Goal: Entertainment & Leisure: Consume media (video, audio)

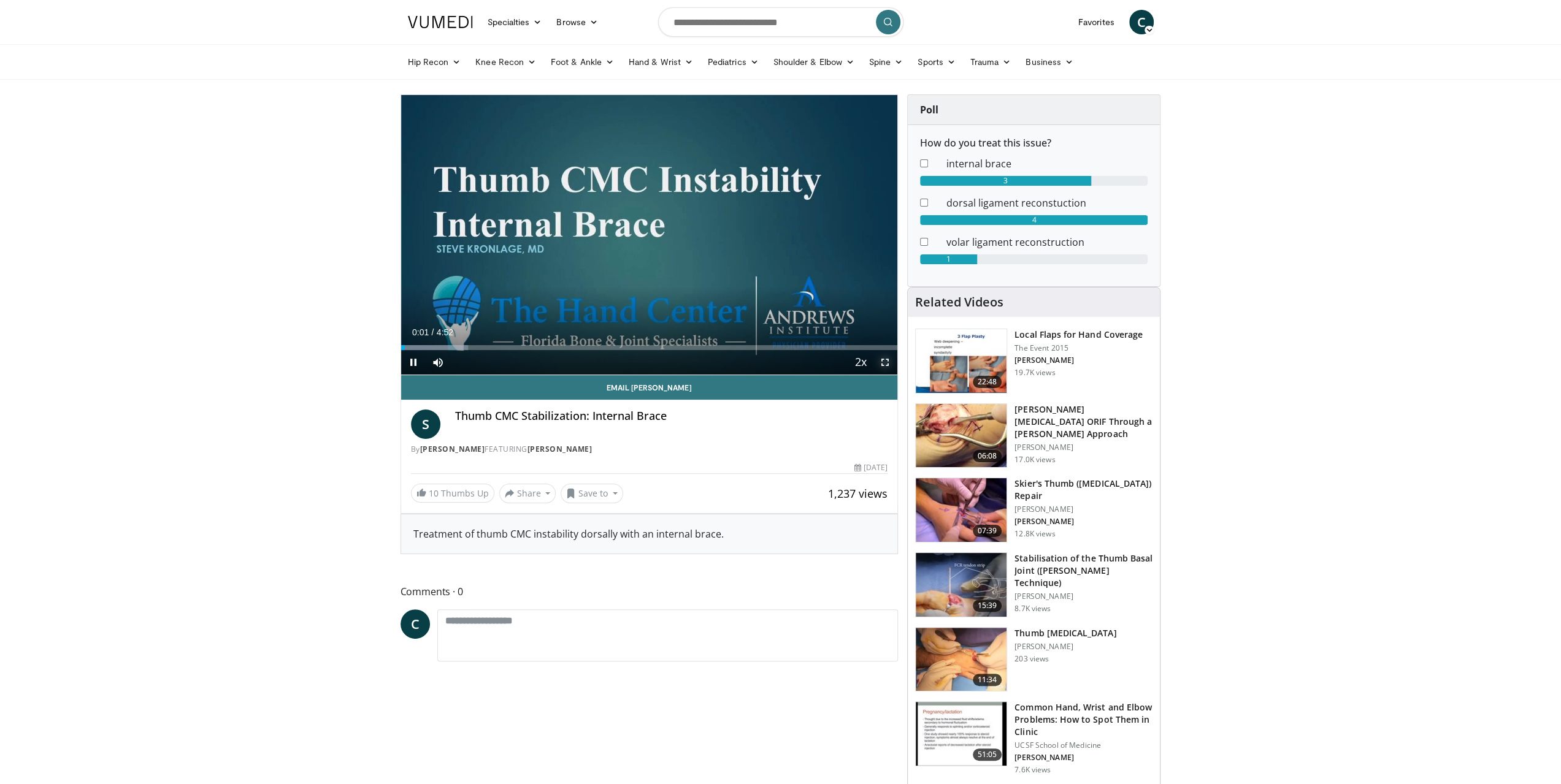
click at [892, 362] on span "Video Player" at bounding box center [884, 362] width 24 height 24
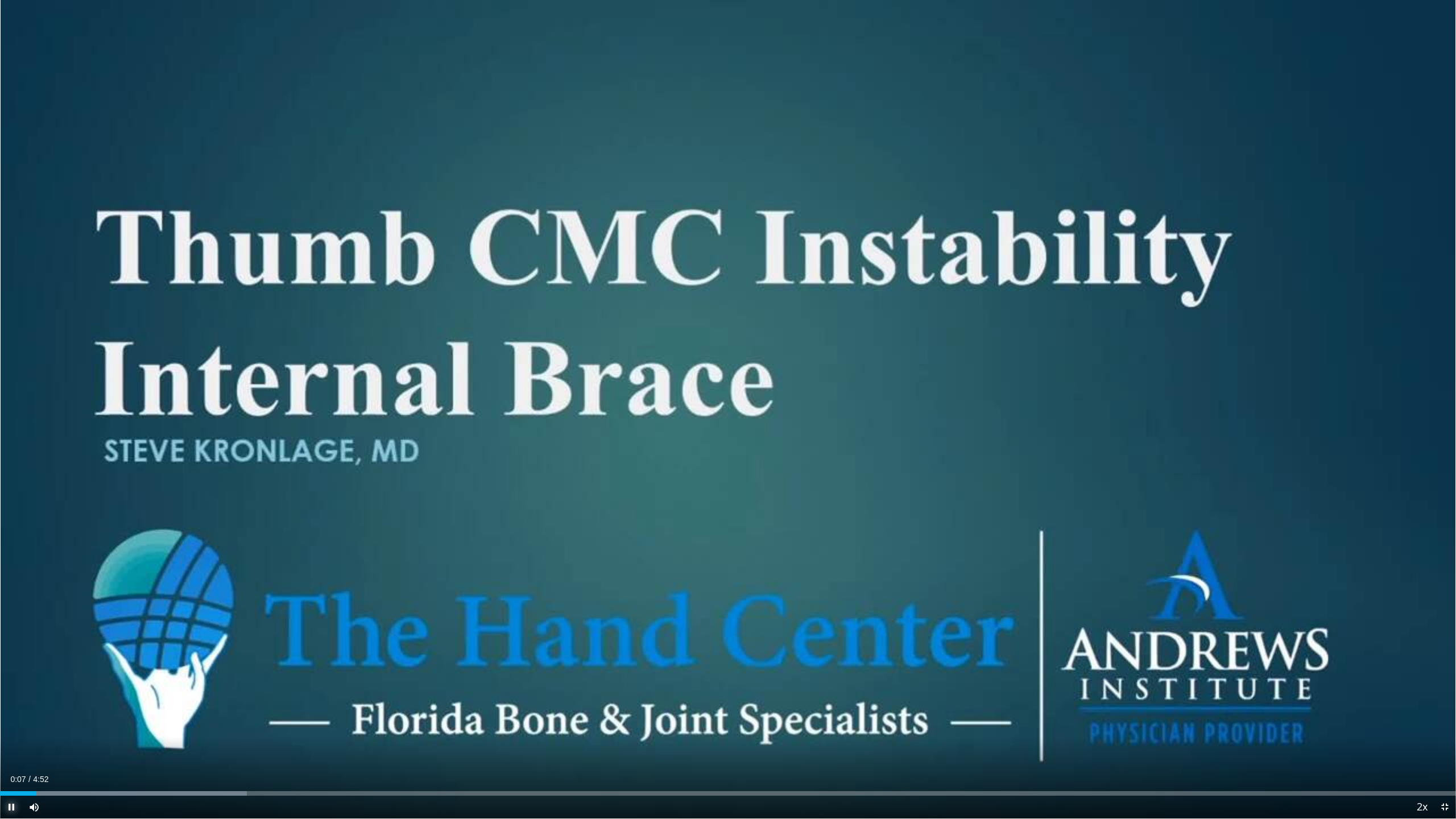
click at [6, 726] on span "Video Player" at bounding box center [11, 807] width 23 height 23
click at [1443, 726] on span "Video Player" at bounding box center [1444, 807] width 23 height 23
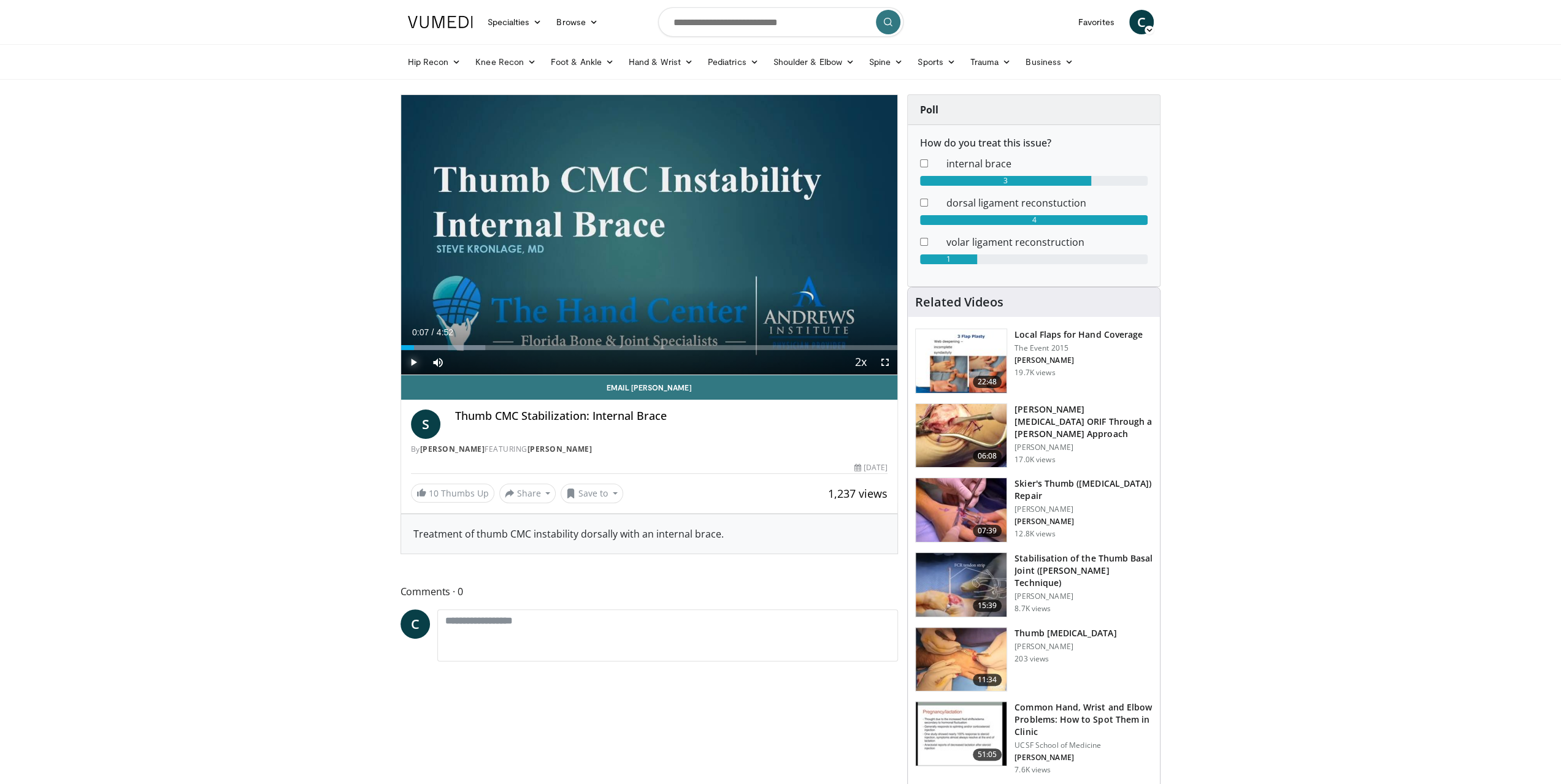
click at [401, 366] on span "Video Player" at bounding box center [413, 362] width 24 height 24
click at [892, 360] on span "Video Player" at bounding box center [884, 362] width 24 height 24
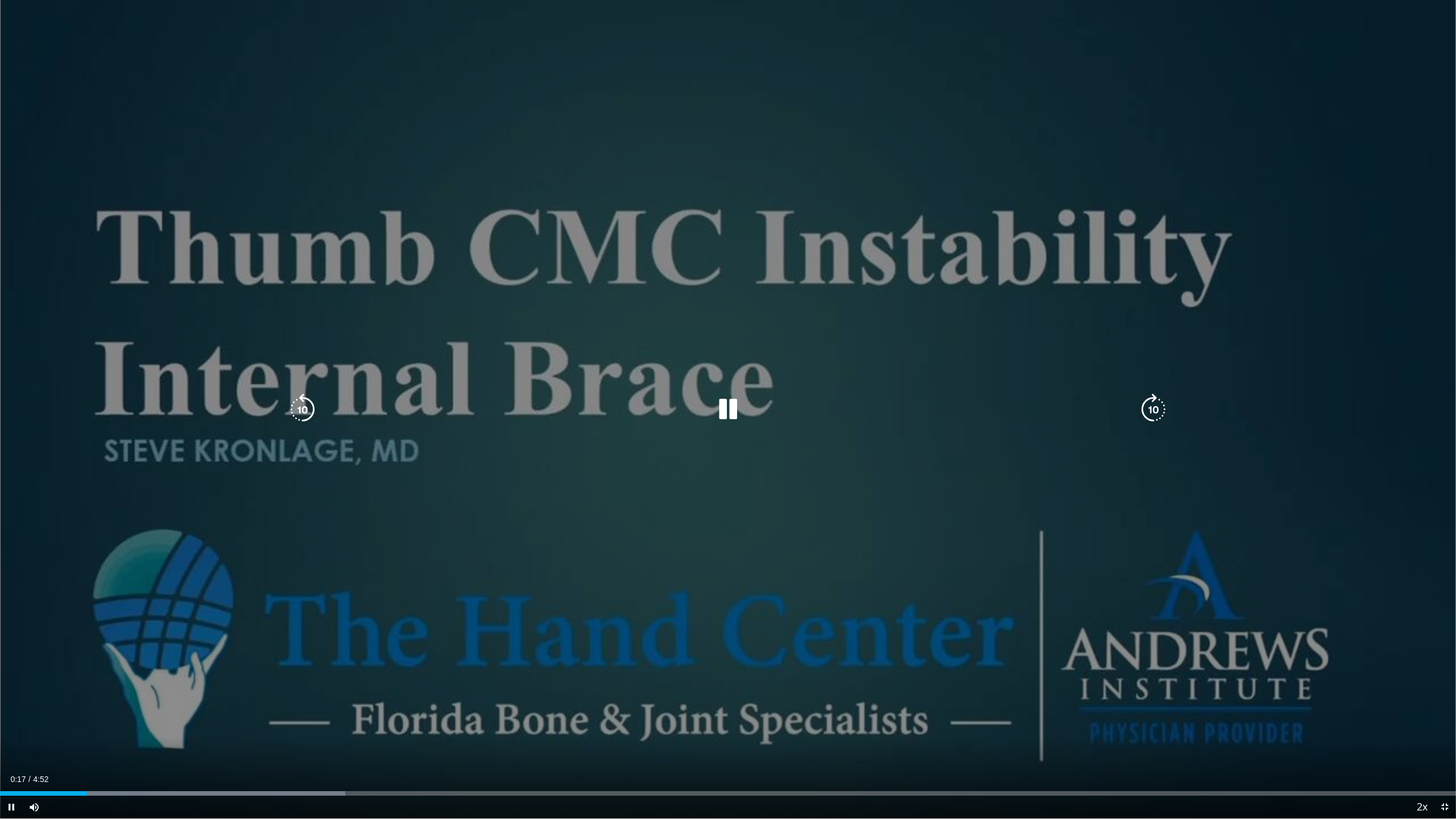
click at [1369, 420] on div "10 seconds Tap to unmute" at bounding box center [728, 409] width 1456 height 818
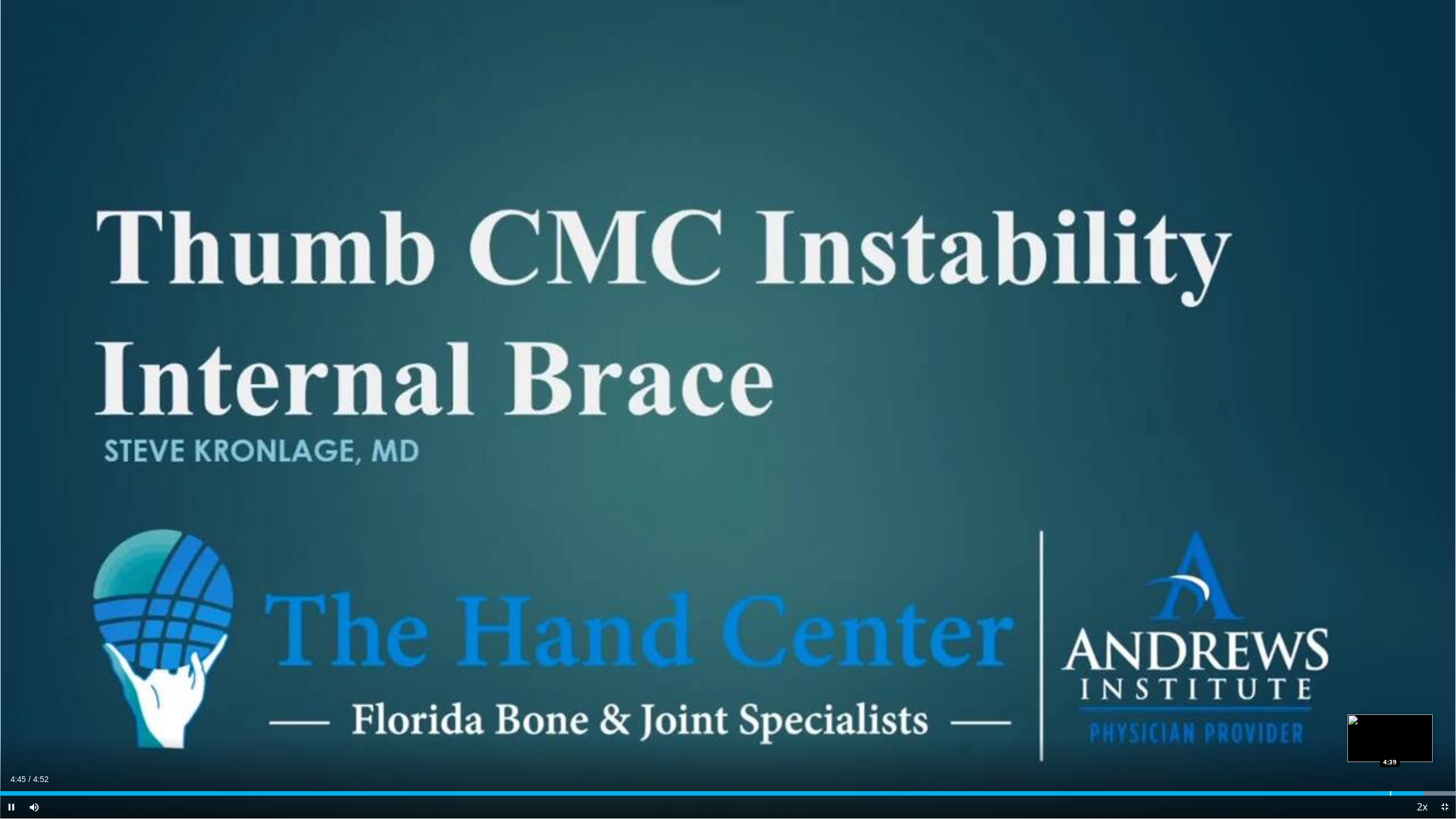
click at [1389, 726] on div "Loaded : 100.00% 4:45 4:39" at bounding box center [728, 793] width 1456 height 4
click at [1363, 726] on div "Progress Bar" at bounding box center [1364, 793] width 1 height 4
click at [1316, 726] on div "Loaded : 100.00% 4:36 4:24" at bounding box center [728, 790] width 1456 height 11
click at [1284, 726] on div "Progress Bar" at bounding box center [1284, 793] width 1 height 4
click at [1441, 726] on span "Video Player" at bounding box center [1444, 807] width 23 height 23
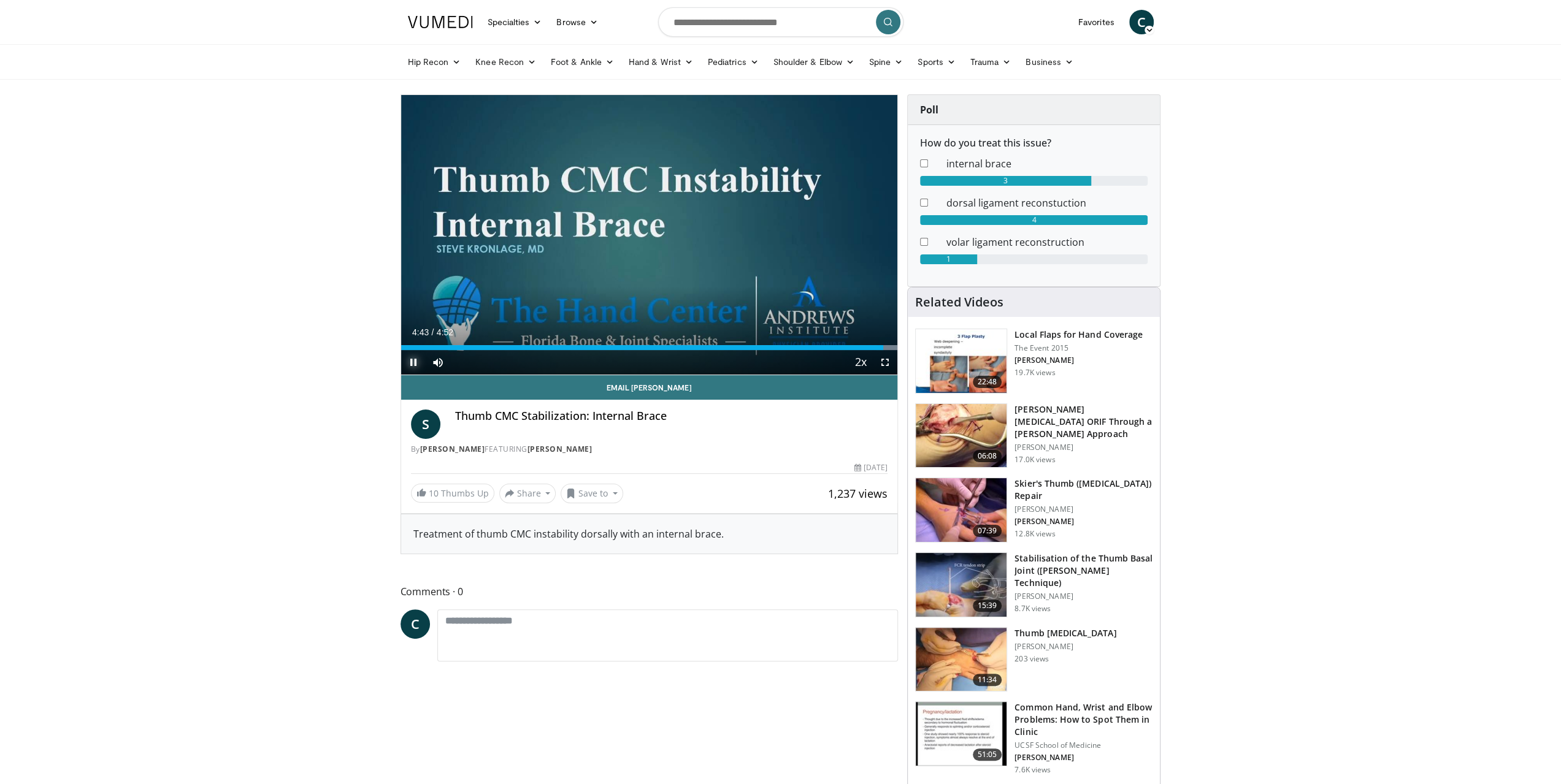
click at [413, 365] on span "Video Player" at bounding box center [413, 362] width 24 height 24
